Goal: Submit feedback/report problem: Submit feedback/report problem

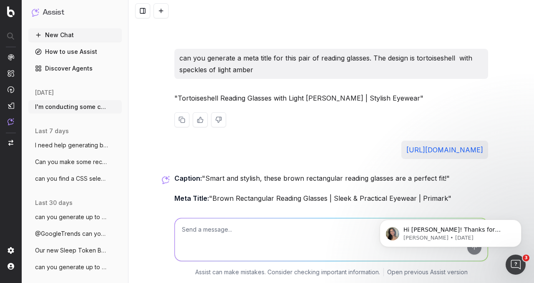
scroll to position [5180, 0]
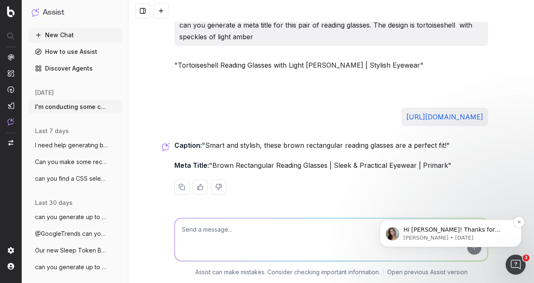
click at [435, 236] on p "[PERSON_NAME] • [DATE]" at bounding box center [458, 238] width 108 height 8
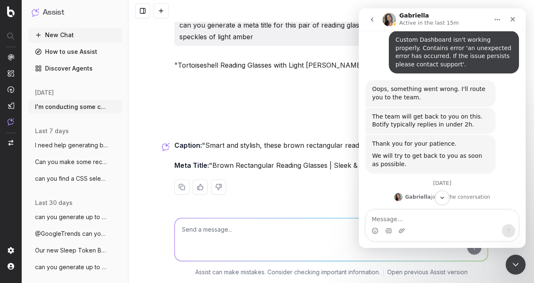
scroll to position [123, 0]
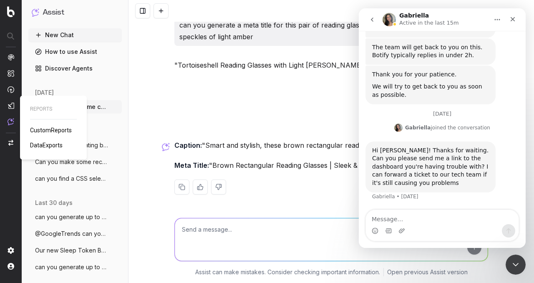
click at [61, 131] on span "CustomReports" at bounding box center [51, 130] width 42 height 7
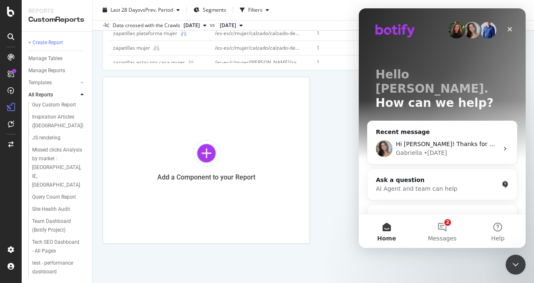
scroll to position [781, 0]
click at [59, 217] on div "Team Dashboard (Botify Project)" at bounding box center [56, 226] width 49 height 18
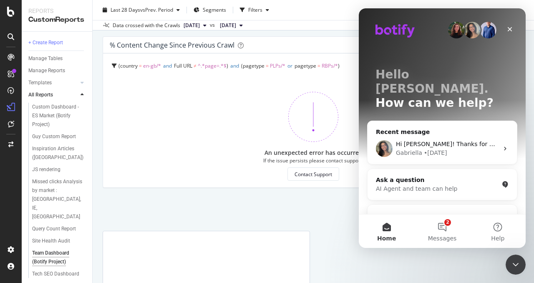
scroll to position [82, 0]
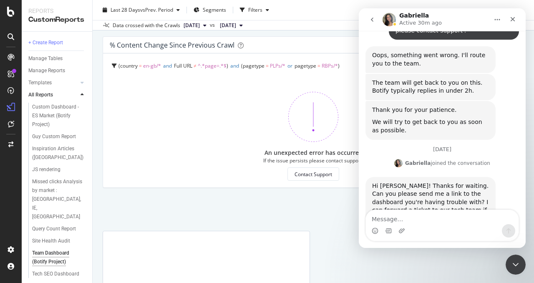
scroll to position [123, 0]
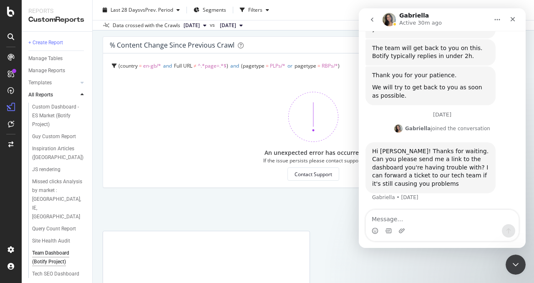
click at [414, 221] on textarea "Message…" at bounding box center [442, 217] width 153 height 14
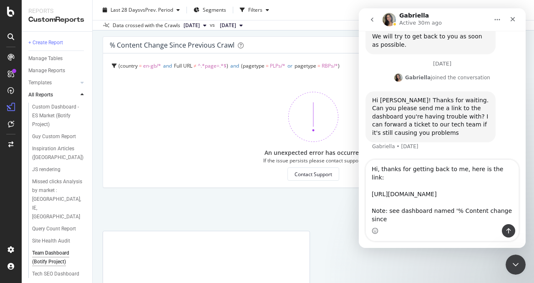
scroll to position [122, 0]
type textarea "Hi, thanks for getting back to me, here is the link: https://app.botify.com/pri…"
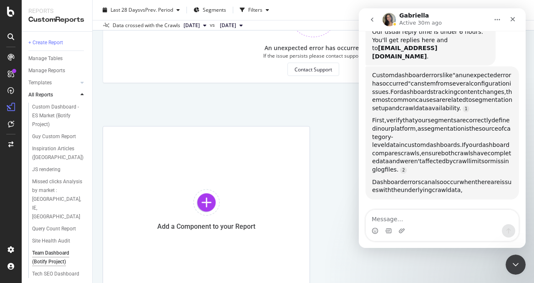
scroll to position [0, 0]
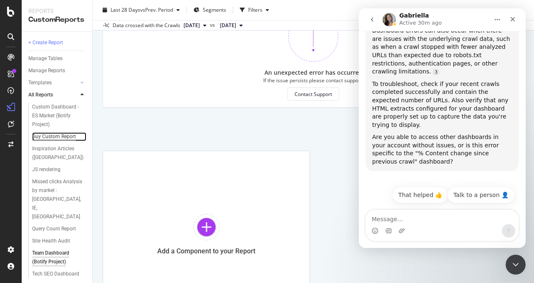
click at [45, 141] on div "Guy Custom Report" at bounding box center [54, 136] width 44 height 9
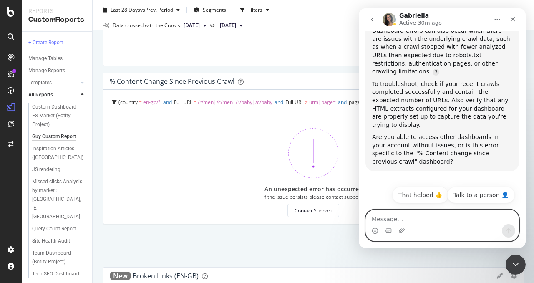
click at [414, 214] on textarea "Message…" at bounding box center [442, 217] width 153 height 14
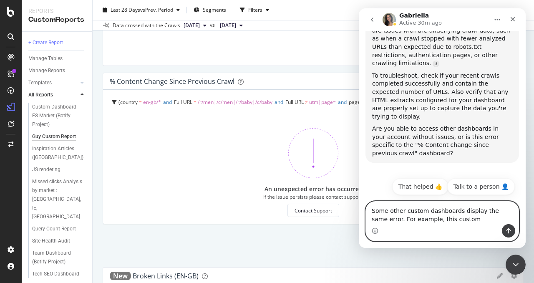
click at [433, 212] on textarea "Some other custom dashboards display the same error. For example, this custom" at bounding box center [442, 213] width 153 height 23
click at [435, 221] on textarea "Some other custom reports display the same error. For example, this custom" at bounding box center [442, 213] width 153 height 23
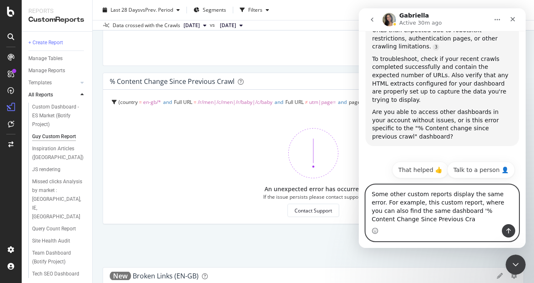
scroll to position [702, 0]
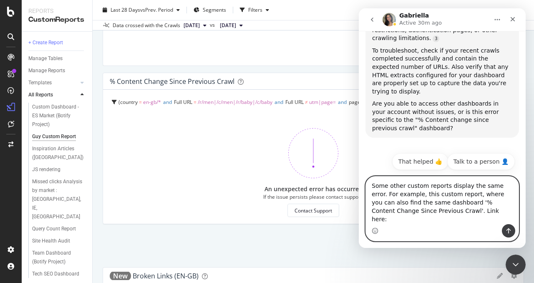
click at [426, 221] on textarea "Some other custom reports display the same error. For example, this custom repo…" at bounding box center [442, 201] width 153 height 48
paste textarea "https://app.botify.com/primark/primark/studio/reports/lYYx7?context=%7B%22perio…"
type textarea "Some other custom reports display the same error. For example, this custom repo…"
click at [509, 233] on icon "Send a message…" at bounding box center [509, 230] width 5 height 5
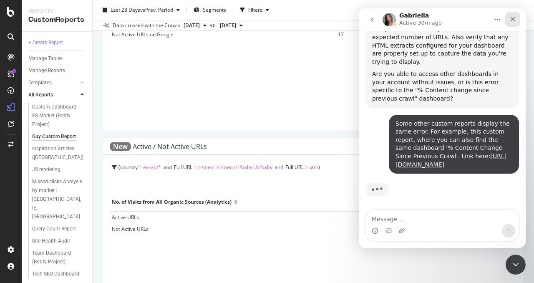
scroll to position [882, 0]
click at [514, 17] on icon "Close" at bounding box center [513, 19] width 7 height 7
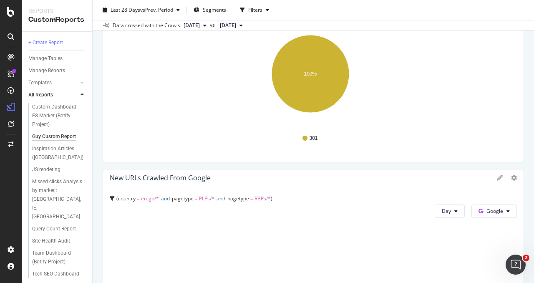
scroll to position [0, 0]
